Goal: Complete application form

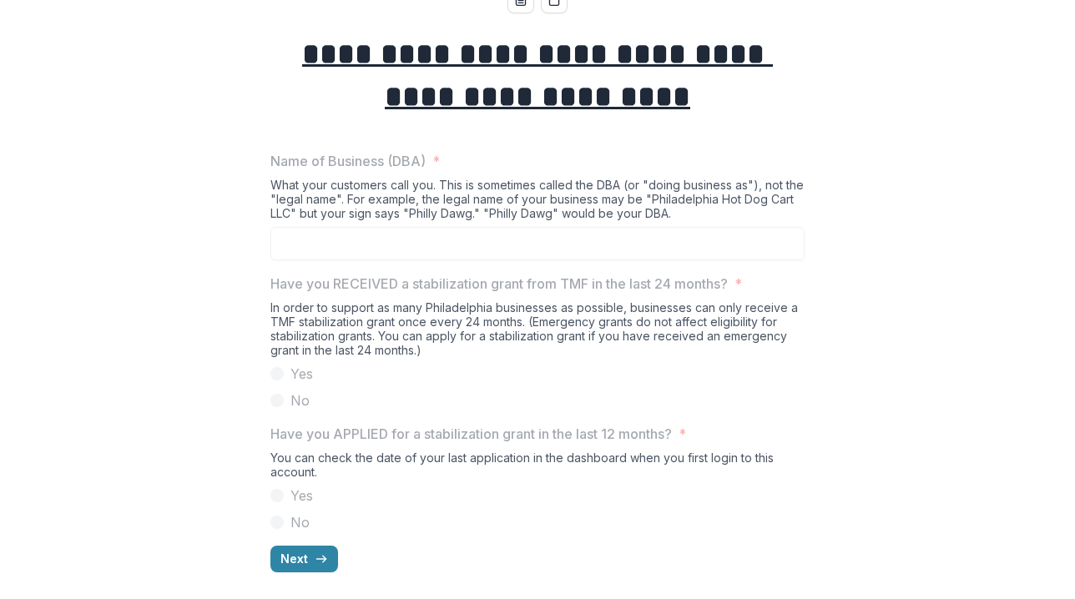
scroll to position [149, 0]
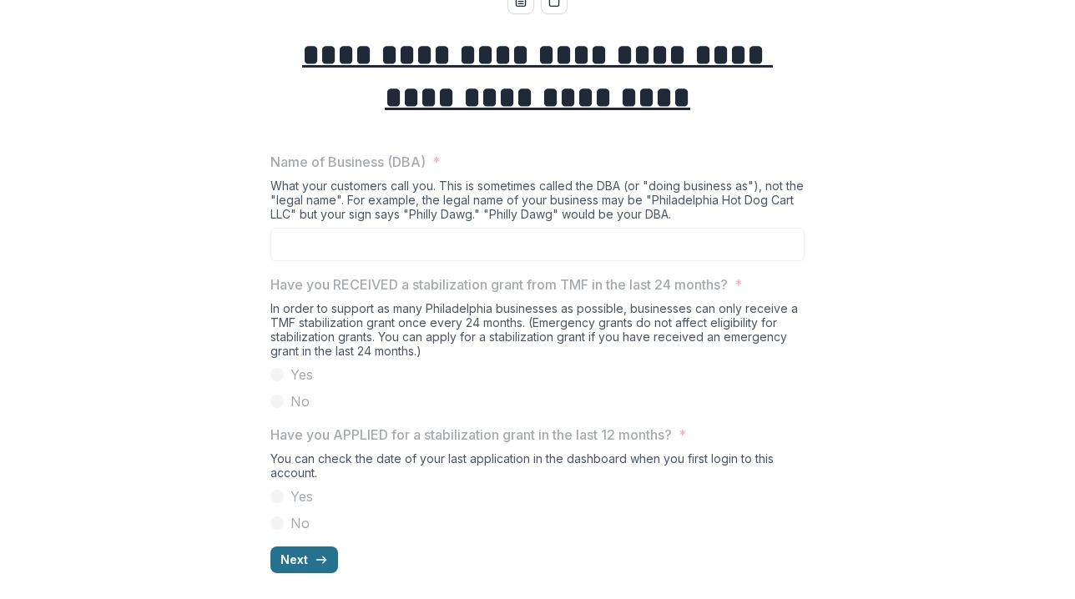
click at [295, 559] on button "Next" at bounding box center [304, 559] width 68 height 27
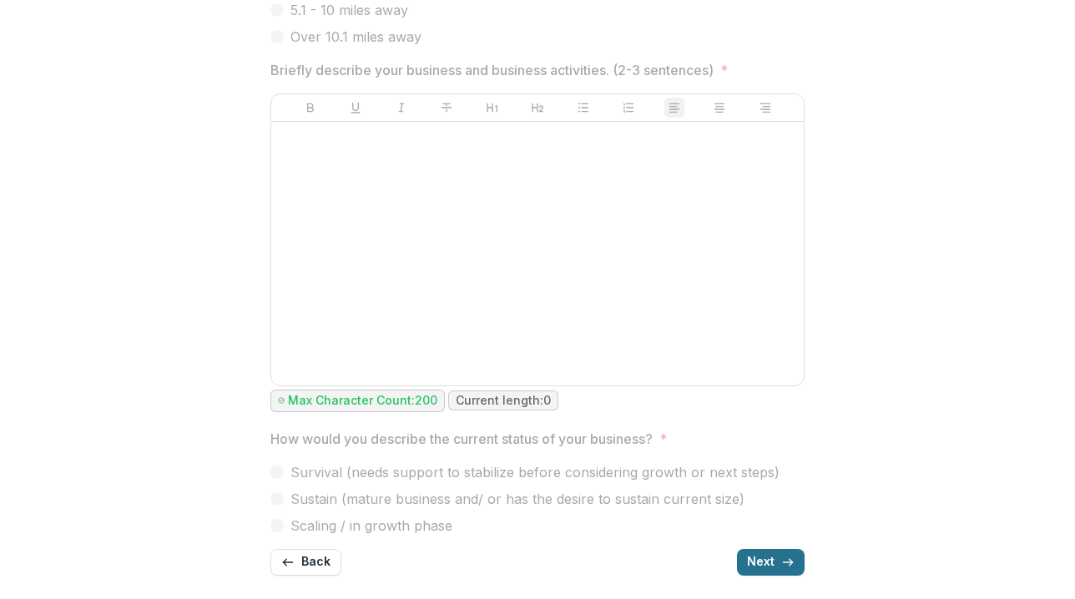
click at [773, 565] on button "Next" at bounding box center [771, 562] width 68 height 27
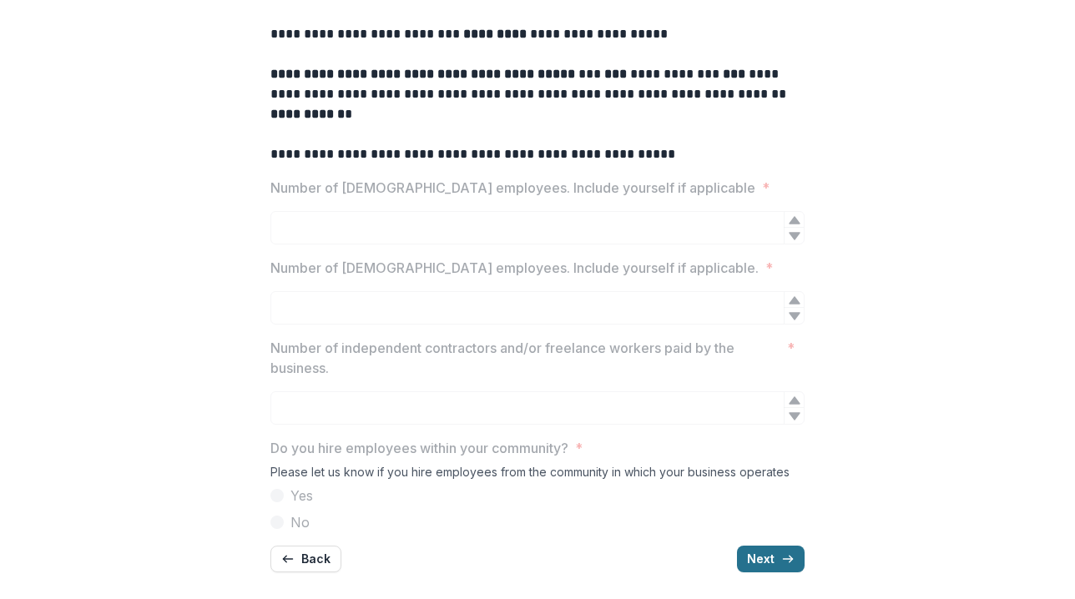
scroll to position [343, 0]
click at [778, 554] on button "Next" at bounding box center [771, 559] width 68 height 27
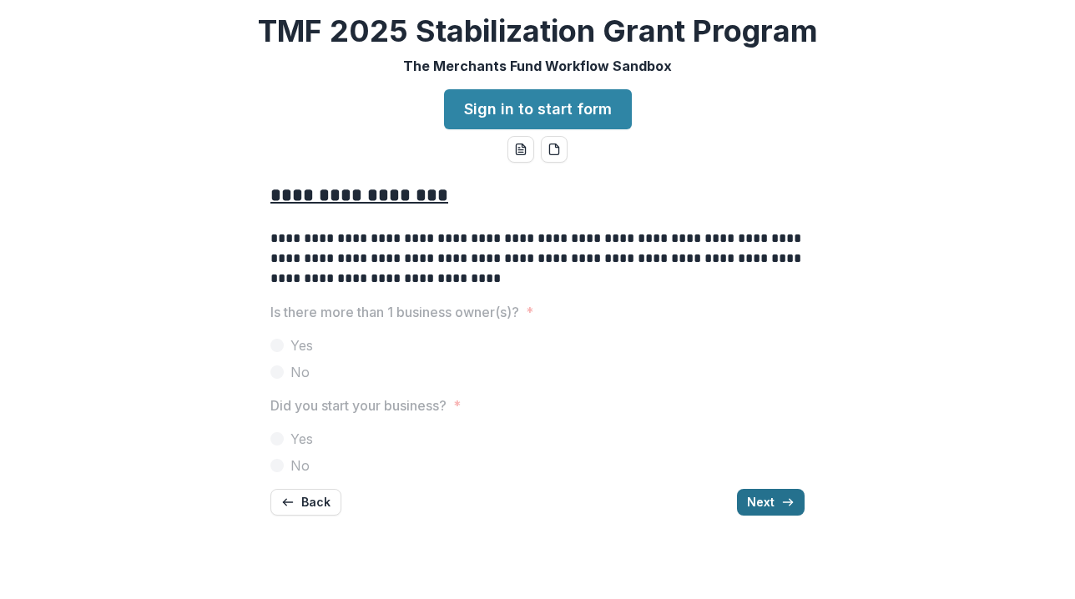
click at [763, 494] on button "Next" at bounding box center [771, 502] width 68 height 27
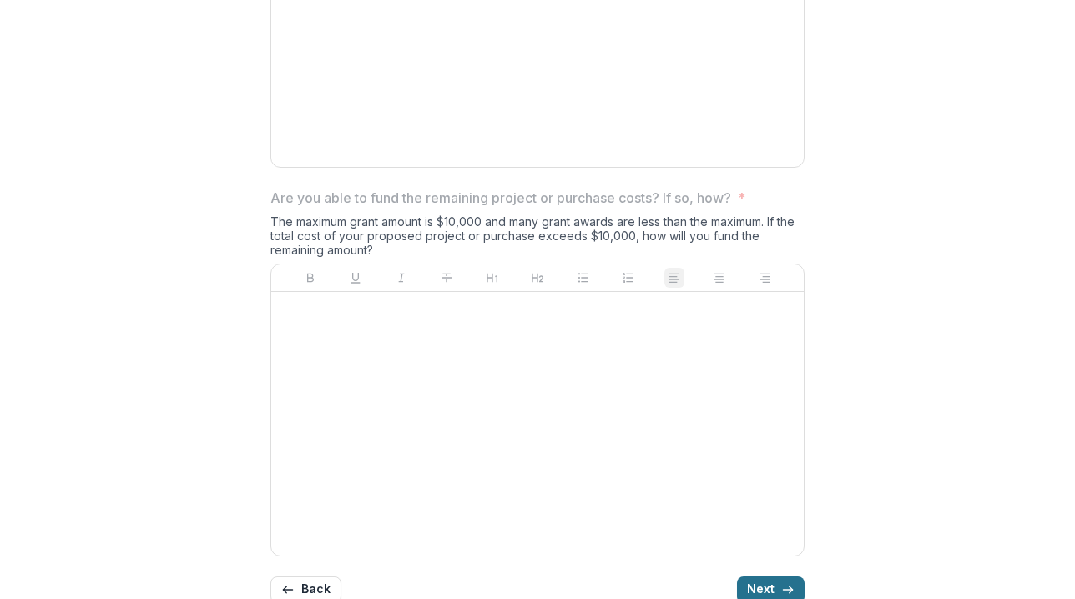
scroll to position [1906, 0]
click at [769, 577] on button "Next" at bounding box center [771, 590] width 68 height 27
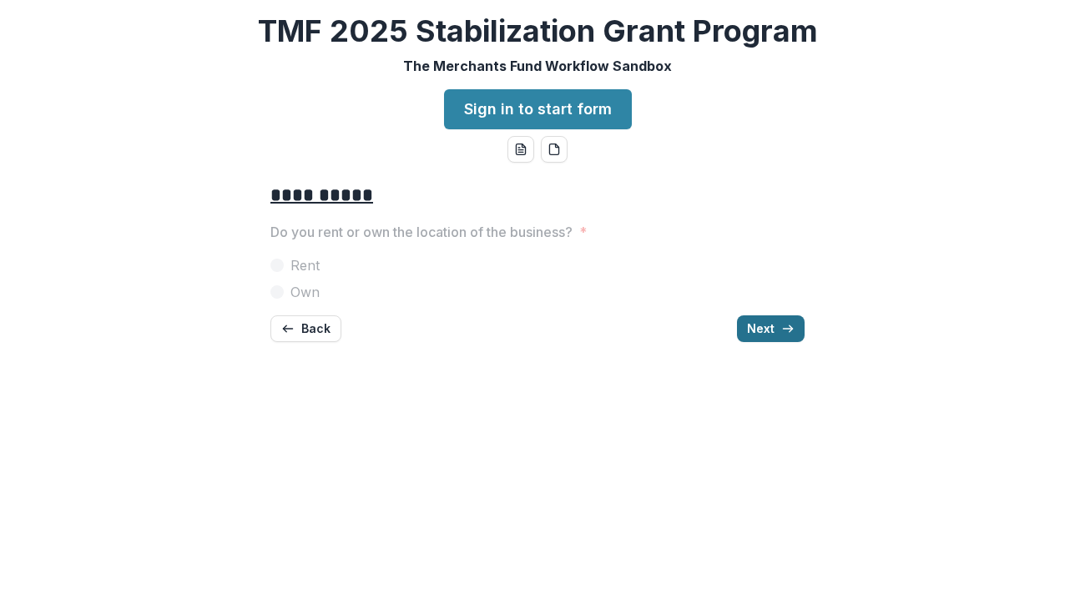
scroll to position [0, 0]
click at [308, 259] on span "Rent" at bounding box center [304, 265] width 29 height 20
click at [768, 330] on button "Next" at bounding box center [771, 328] width 68 height 27
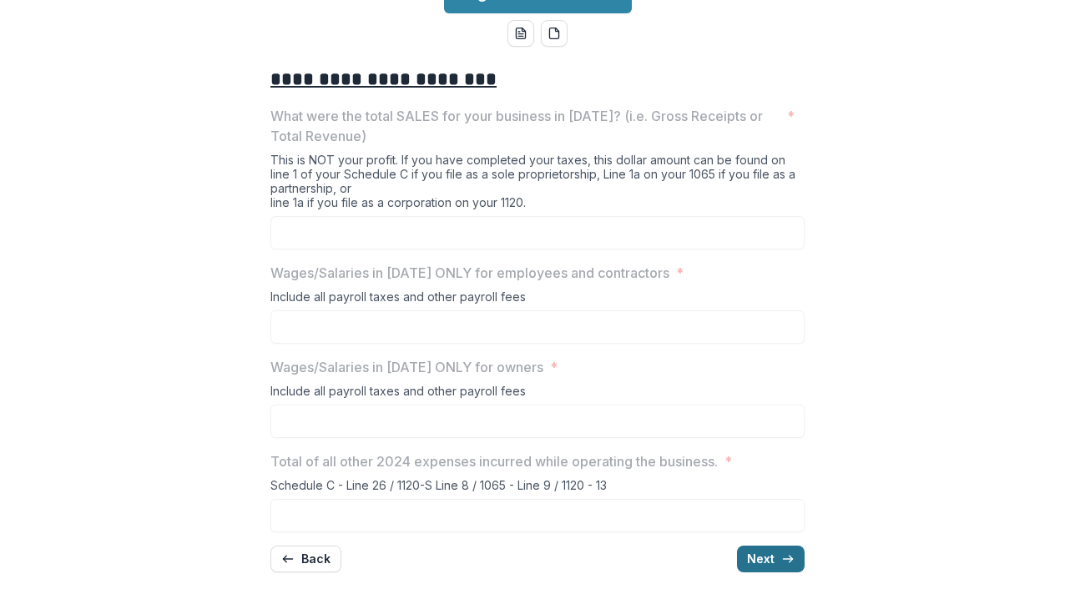
scroll to position [115, 0]
click at [766, 559] on button "Next" at bounding box center [771, 559] width 68 height 27
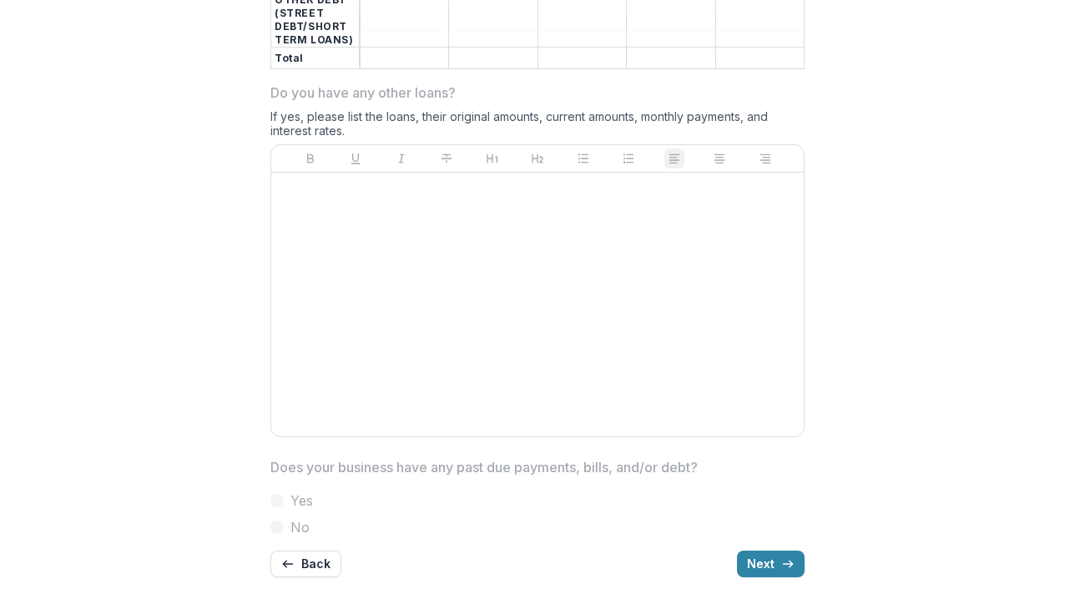
scroll to position [835, 0]
click at [290, 559] on icon "button" at bounding box center [287, 563] width 13 height 13
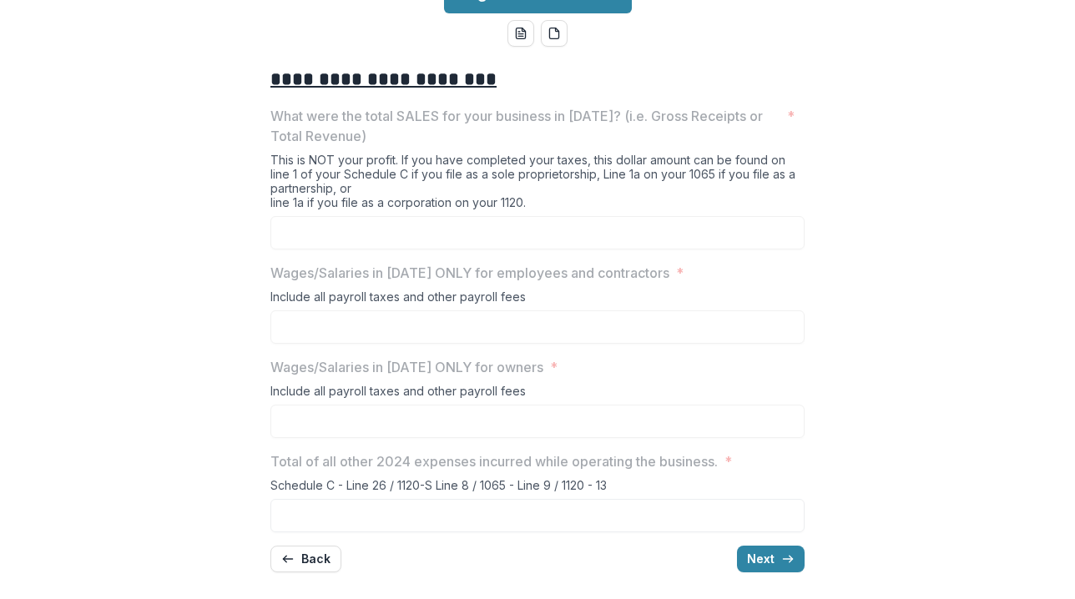
scroll to position [115, 0]
click at [290, 558] on icon "button" at bounding box center [287, 559] width 13 height 13
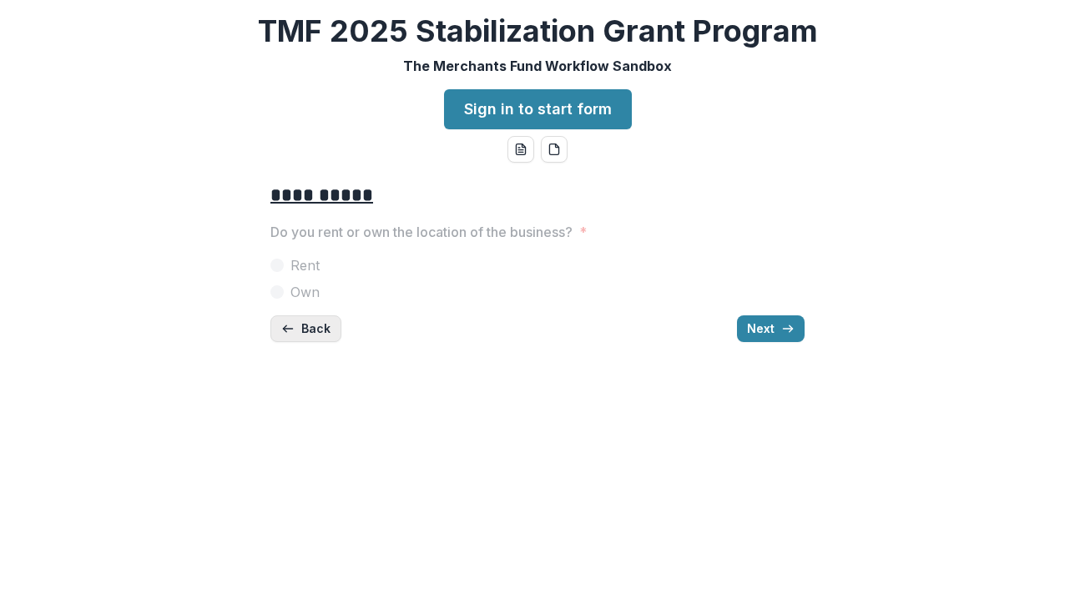
click at [311, 315] on button "Back" at bounding box center [305, 328] width 71 height 27
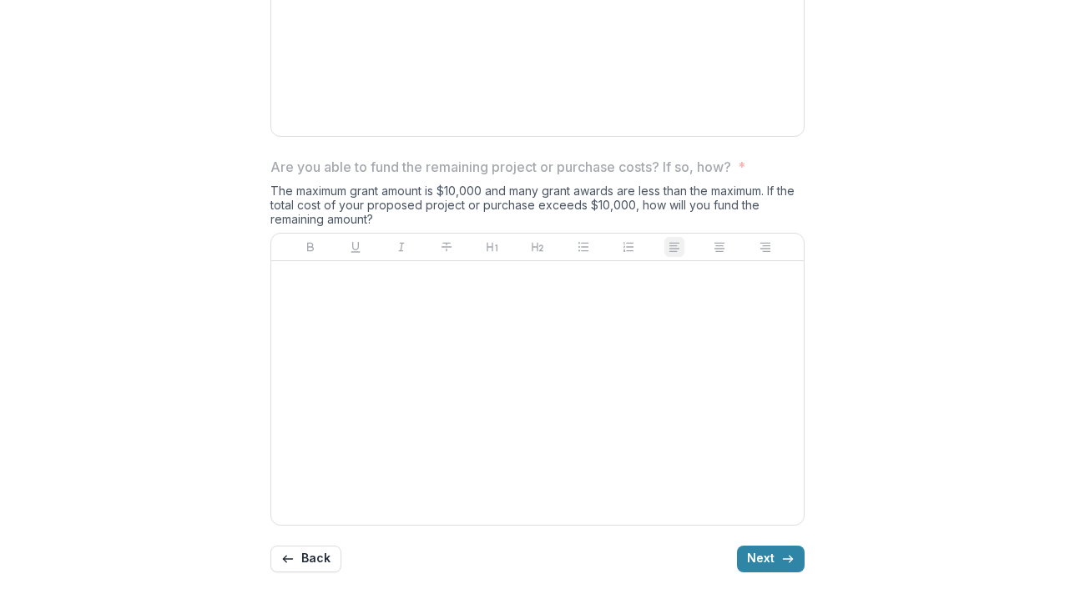
scroll to position [1906, 0]
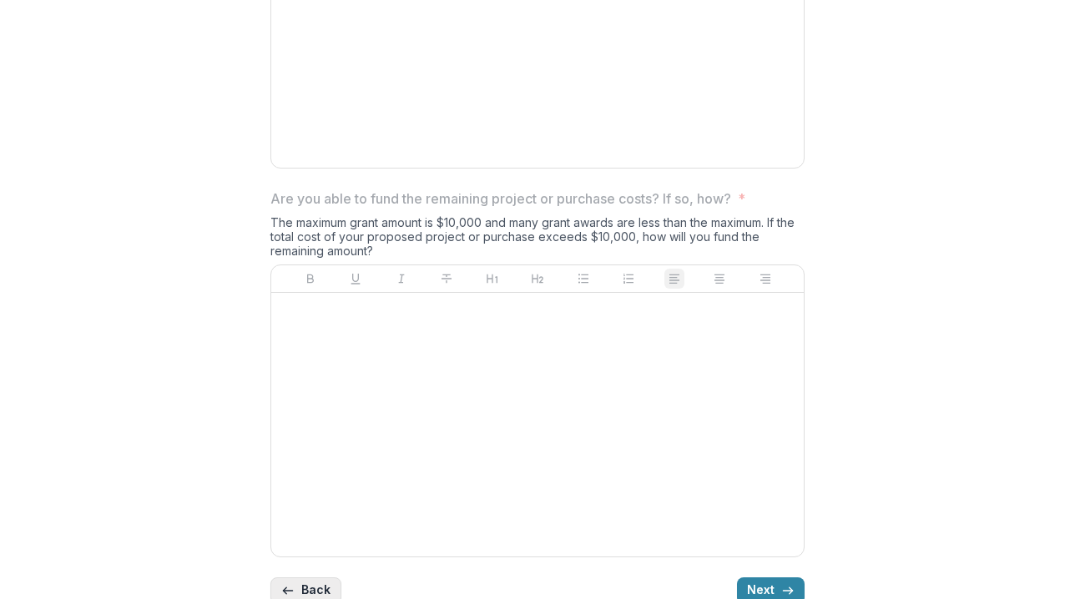
click at [304, 577] on button "Back" at bounding box center [305, 590] width 71 height 27
